Goal: Use online tool/utility: Utilize a website feature to perform a specific function

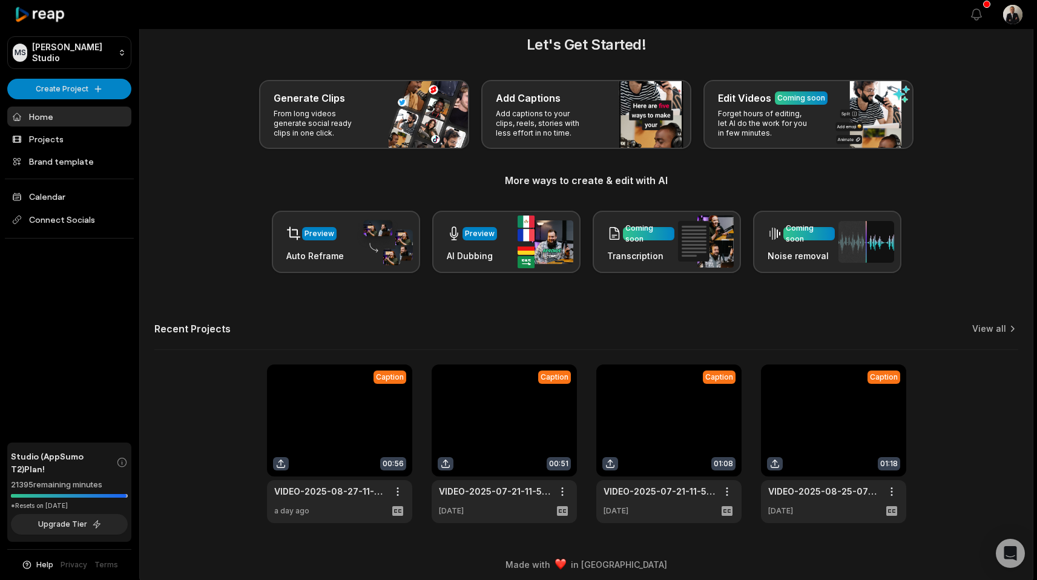
scroll to position [24, 0]
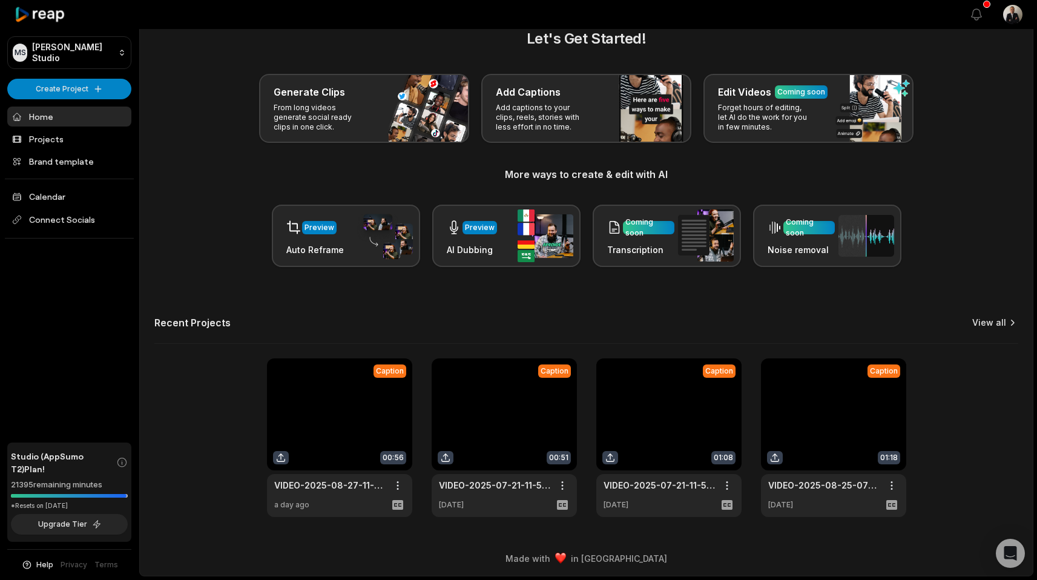
click at [1002, 319] on link "View all" at bounding box center [990, 323] width 34 height 12
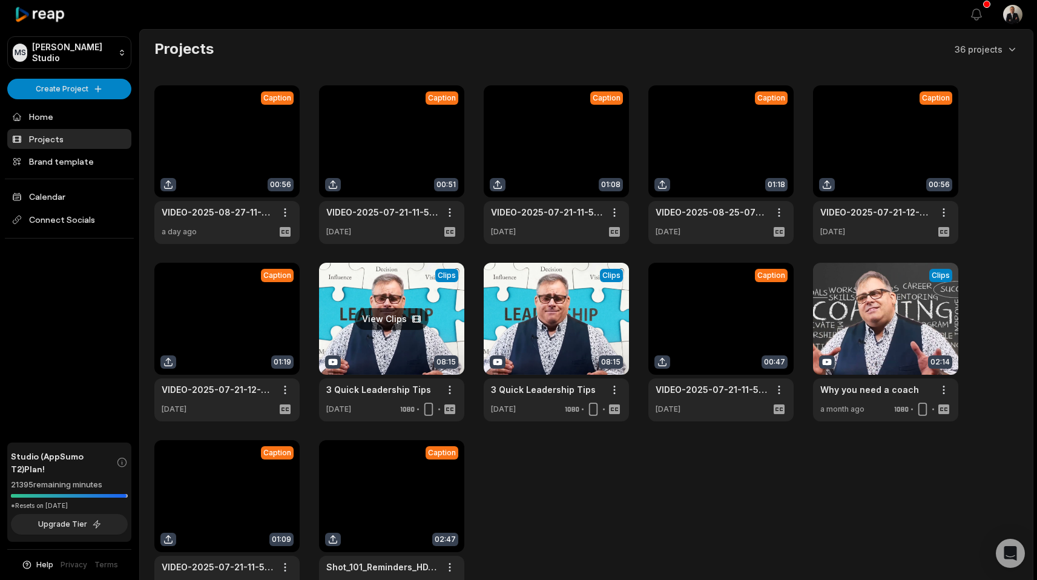
click at [419, 333] on link at bounding box center [391, 342] width 145 height 159
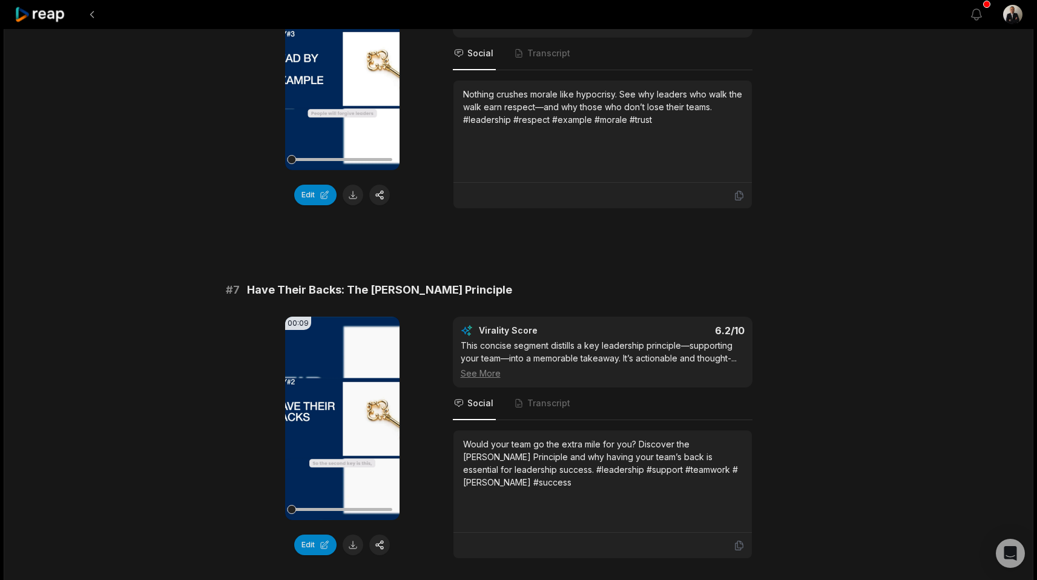
scroll to position [2434, 0]
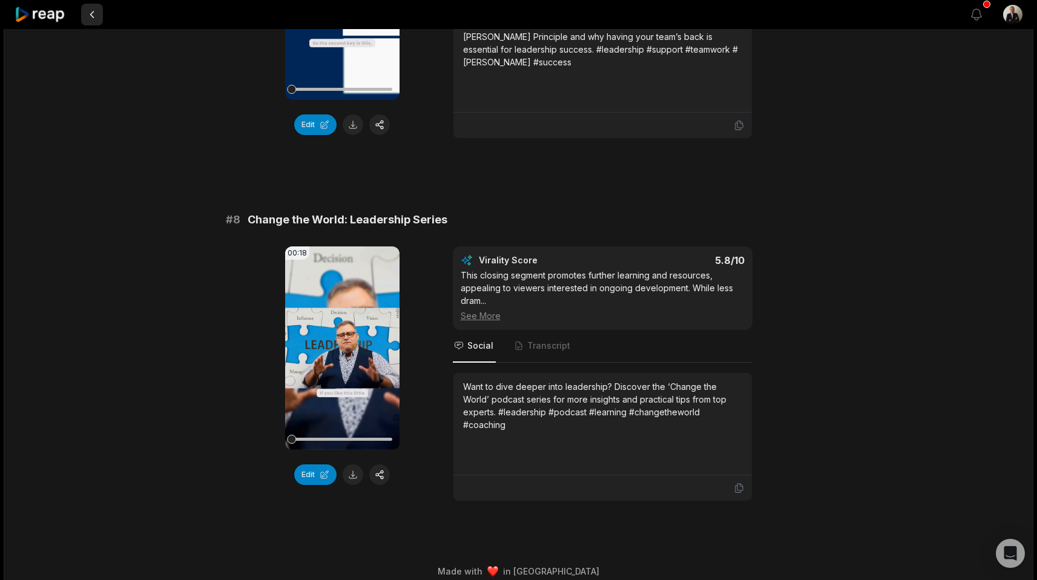
click at [94, 22] on button at bounding box center [92, 15] width 22 height 22
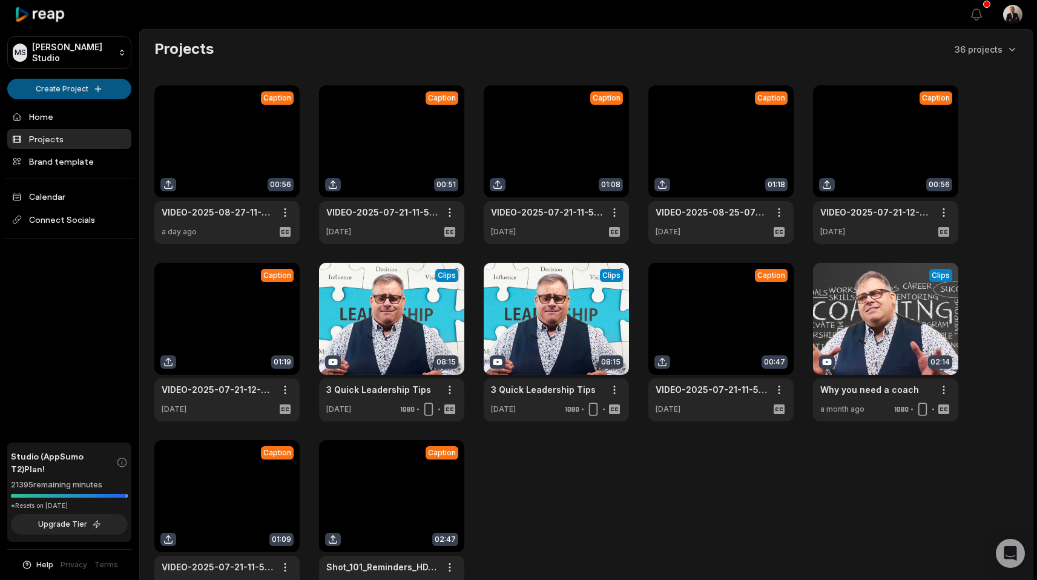
click at [88, 86] on html "[PERSON_NAME] Studio Create Project Home Projects Brand template Calendar Conne…" at bounding box center [518, 290] width 1037 height 580
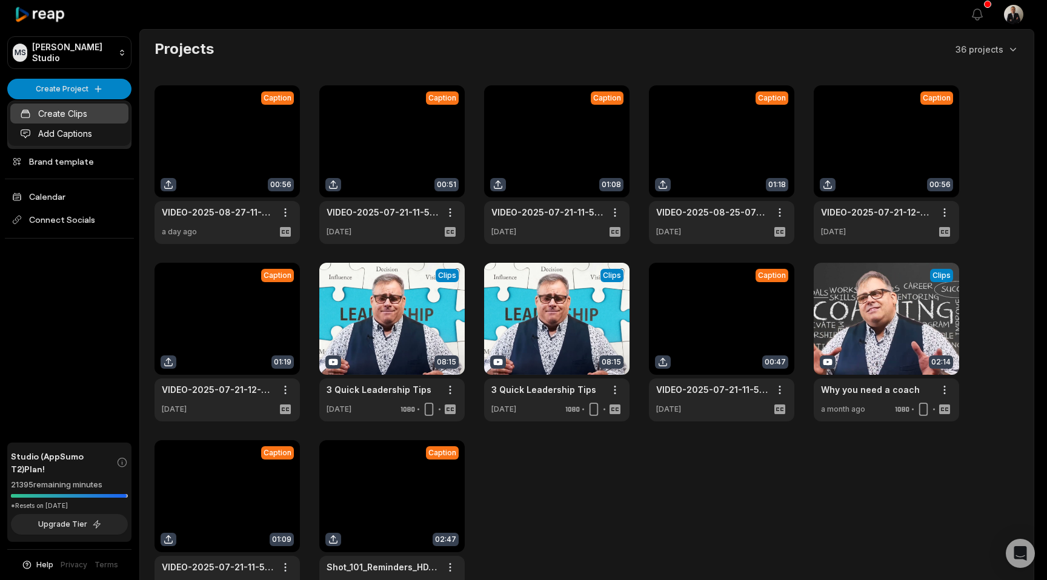
click at [88, 118] on link "Create Clips" at bounding box center [69, 114] width 118 height 20
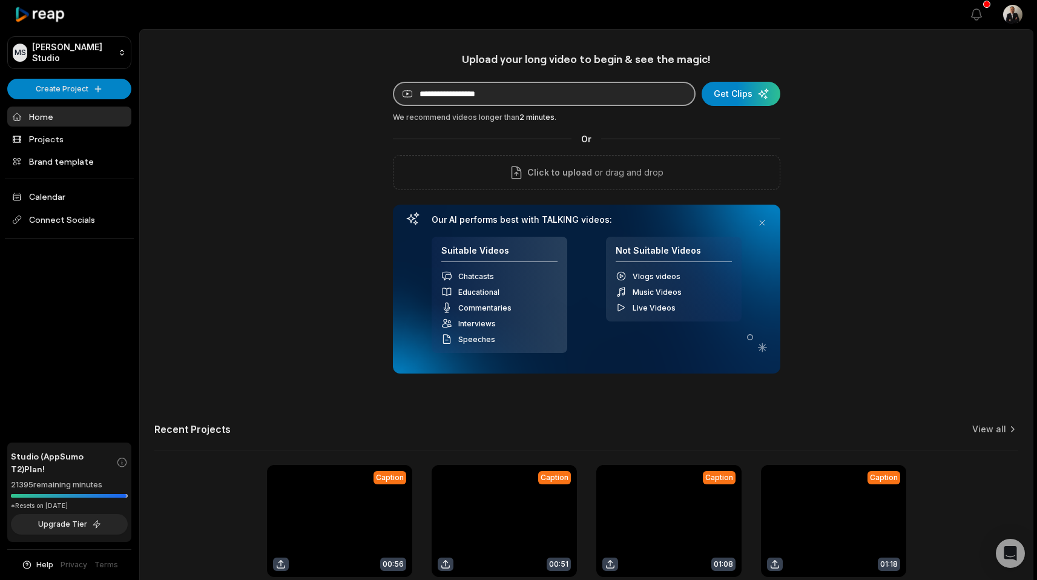
click at [453, 99] on input at bounding box center [544, 94] width 303 height 24
paste input "**********"
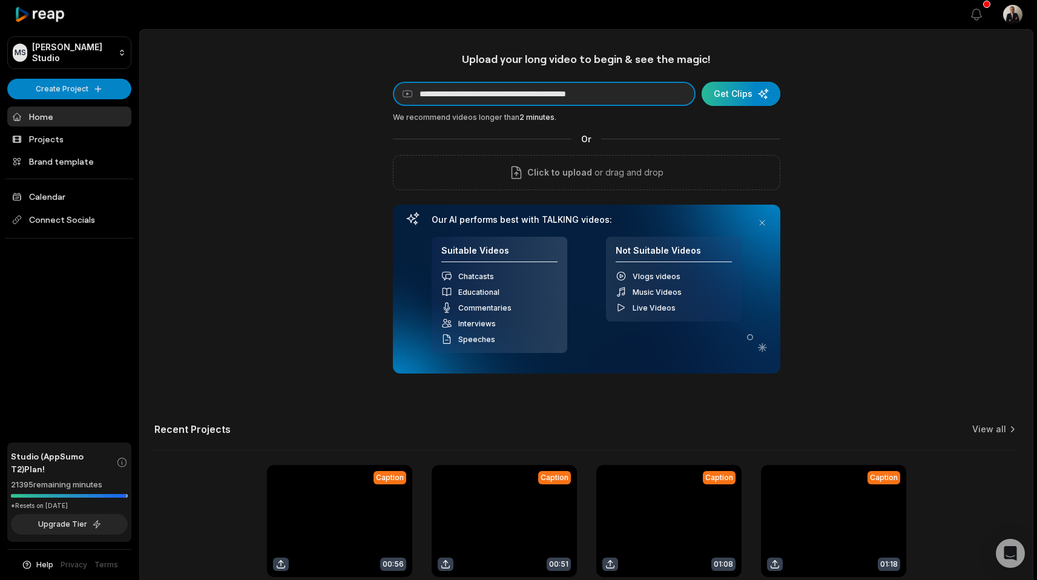
type input "**********"
click at [739, 100] on div "submit" at bounding box center [741, 94] width 79 height 24
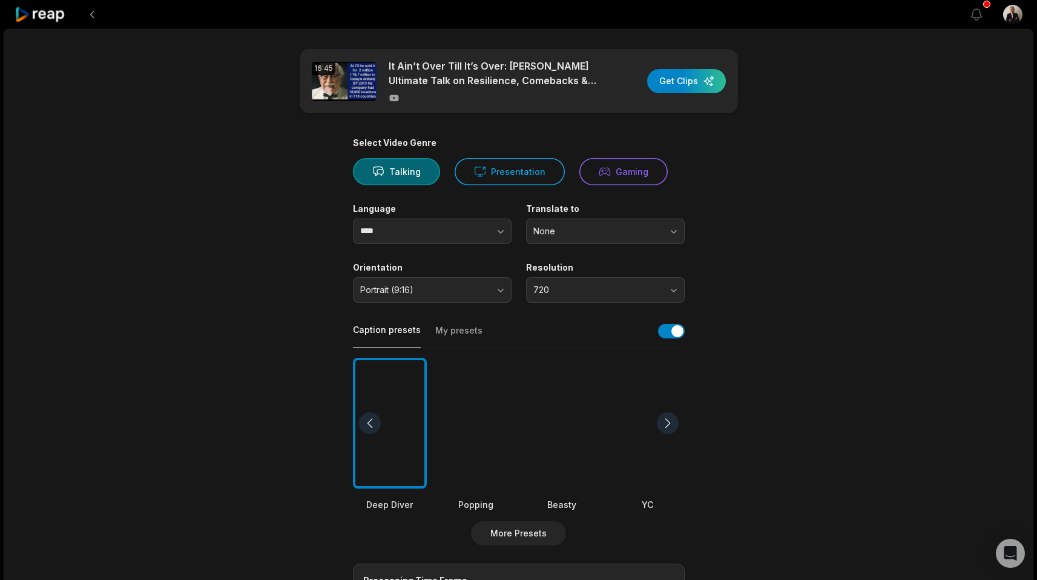
click at [410, 465] on div at bounding box center [390, 423] width 74 height 131
click at [546, 305] on div "Select Video Genre Talking Presentation Gaming Language **** Translate to None …" at bounding box center [519, 463] width 332 height 653
click at [548, 296] on button "720" at bounding box center [605, 289] width 159 height 25
click at [545, 339] on p "1080" at bounding box center [605, 340] width 143 height 13
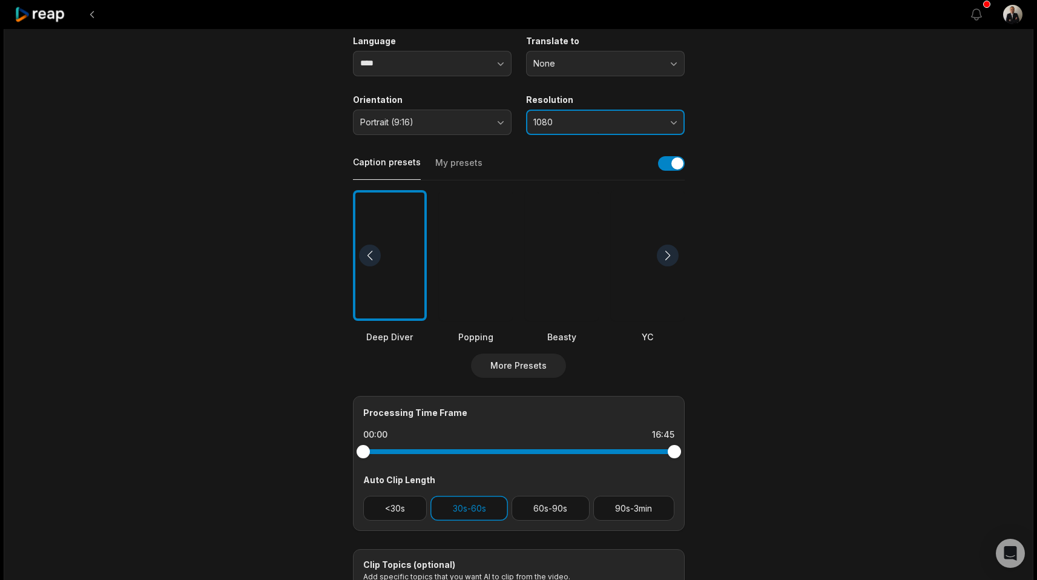
scroll to position [201, 0]
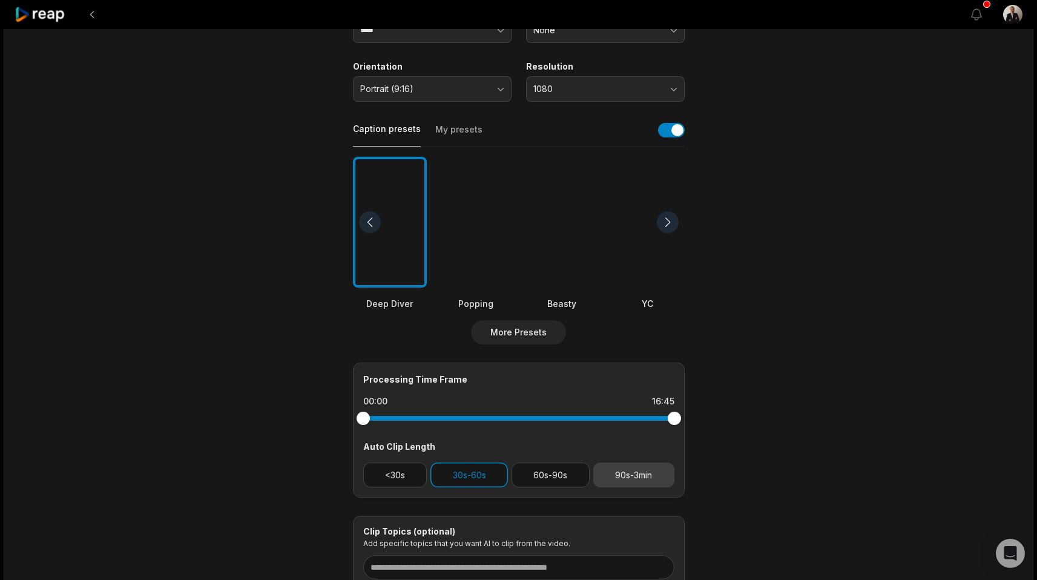
click at [637, 486] on button "90s-3min" at bounding box center [634, 475] width 81 height 25
click at [485, 474] on button "30s-60s" at bounding box center [470, 475] width 78 height 25
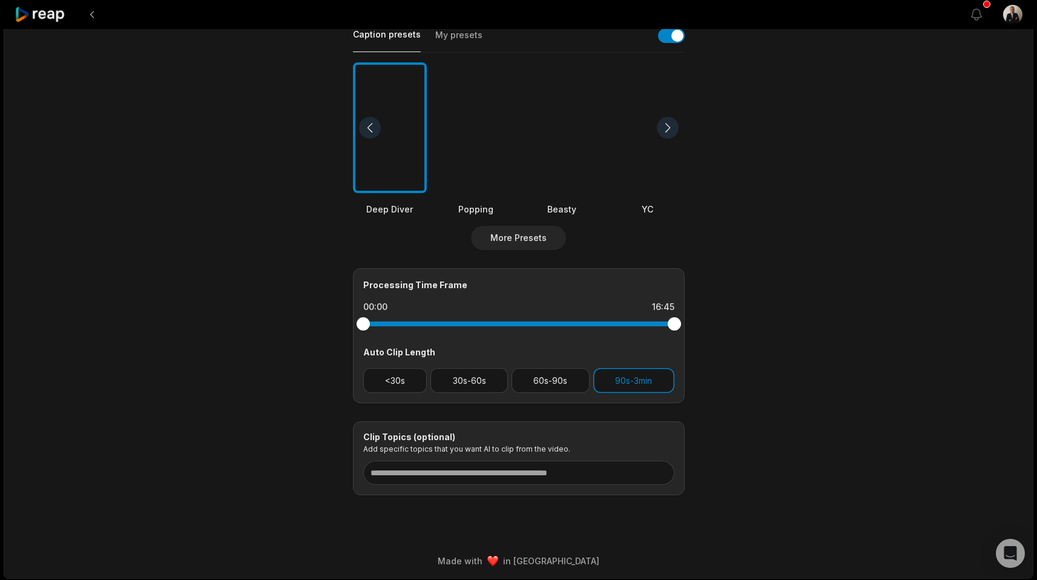
scroll to position [0, 0]
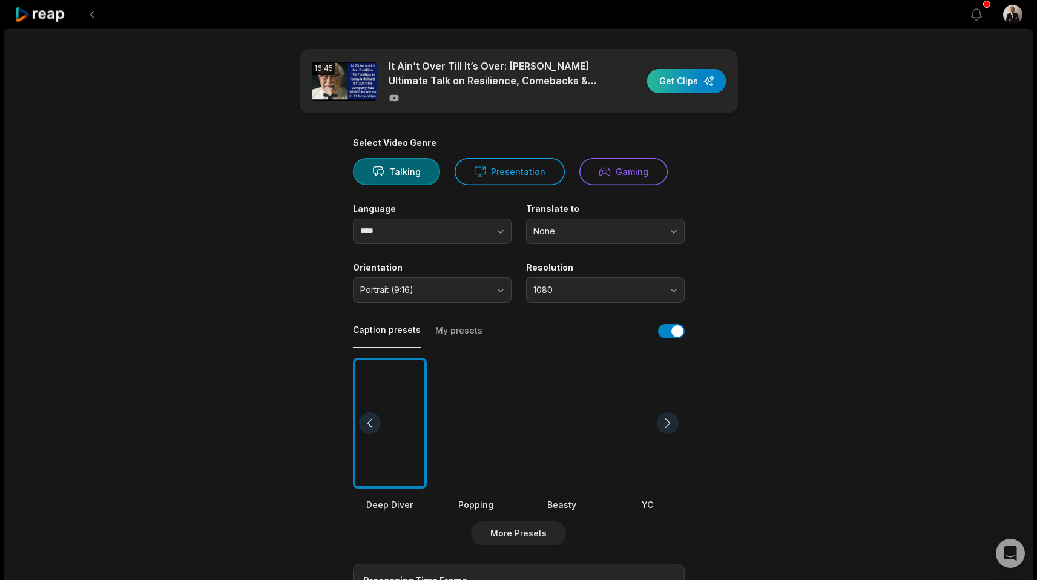
click at [683, 78] on div "button" at bounding box center [686, 81] width 79 height 24
click at [559, 182] on div "Talking Presentation Gaming" at bounding box center [519, 171] width 332 height 27
